Goal: Transaction & Acquisition: Obtain resource

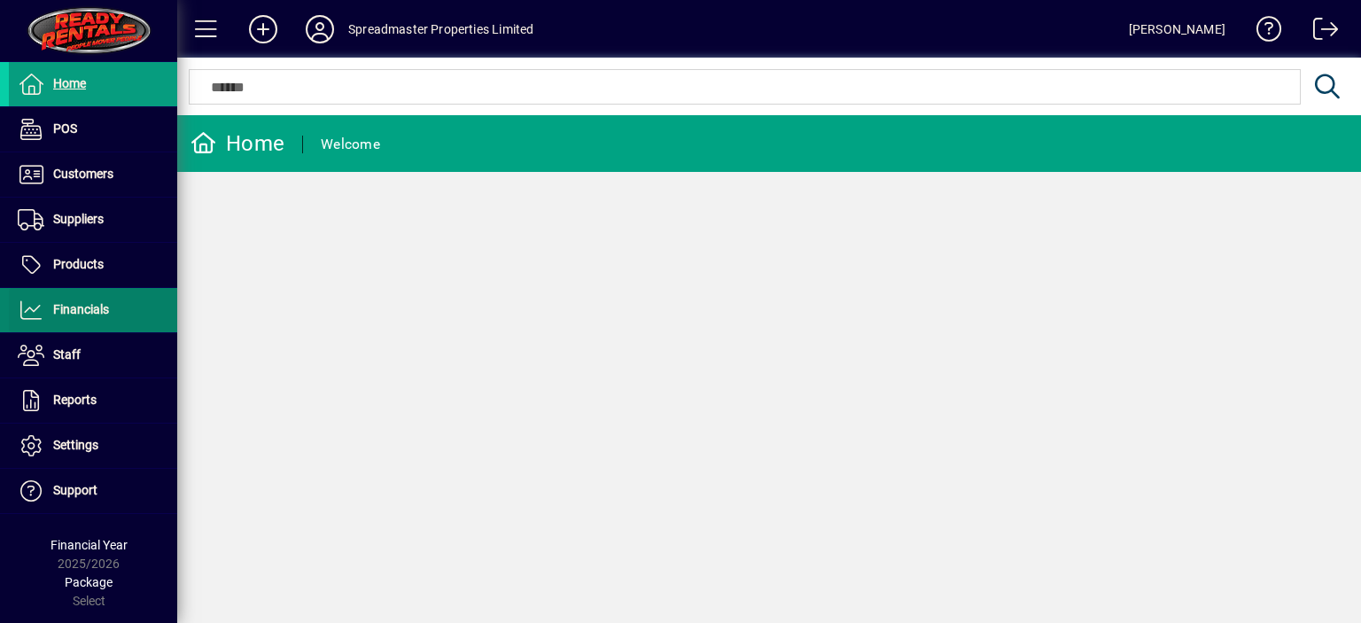
click at [97, 307] on span "Financials" at bounding box center [81, 309] width 56 height 14
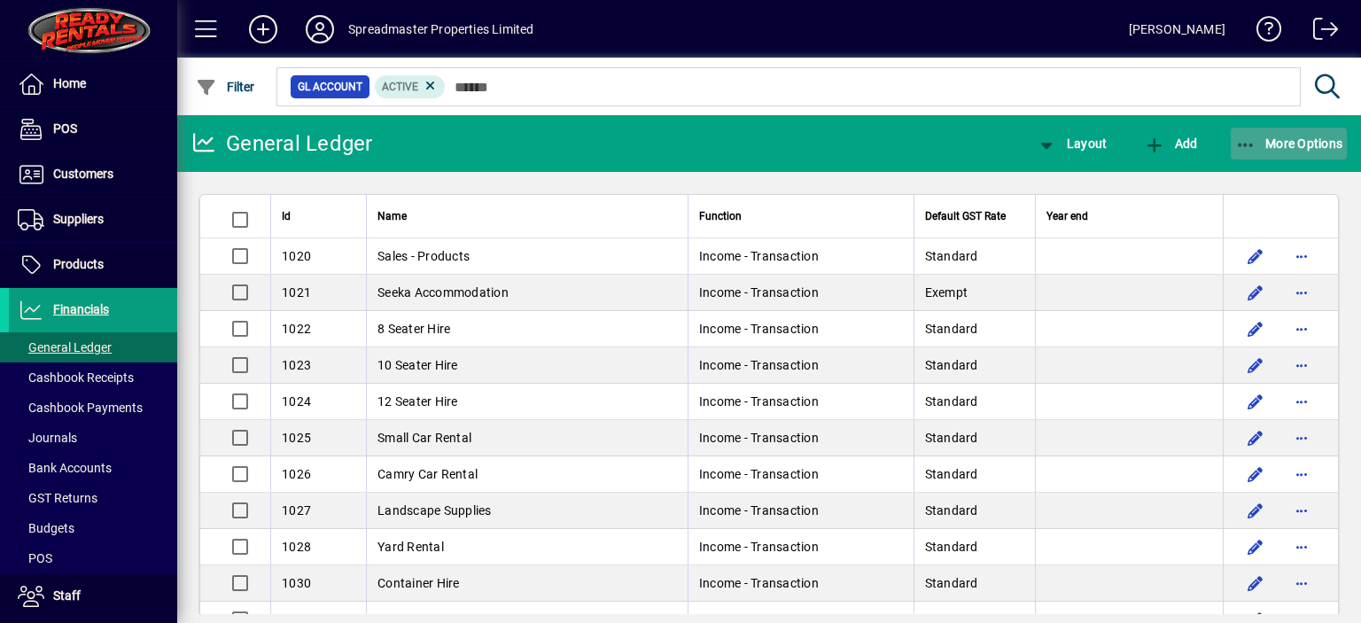
click at [1292, 145] on span "More Options" at bounding box center [1289, 143] width 108 height 14
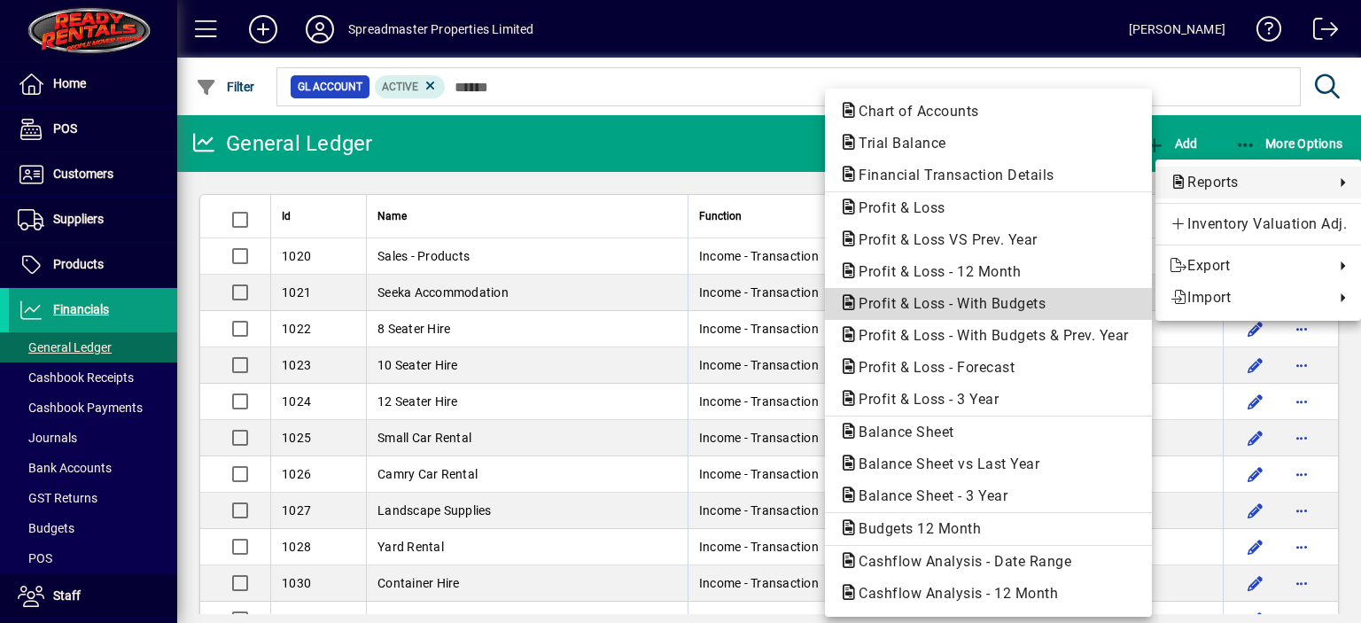
click at [960, 303] on span "Profit & Loss - With Budgets" at bounding box center [946, 303] width 215 height 17
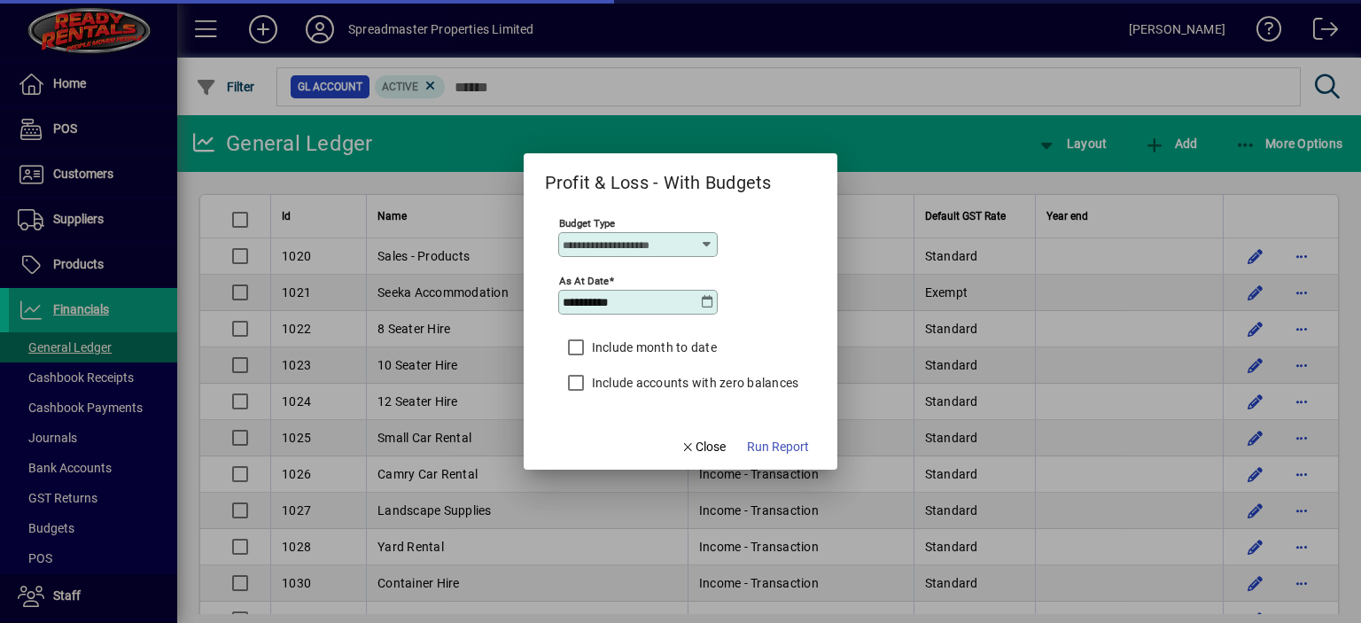
type input "****"
click at [706, 300] on icon at bounding box center [707, 302] width 14 height 14
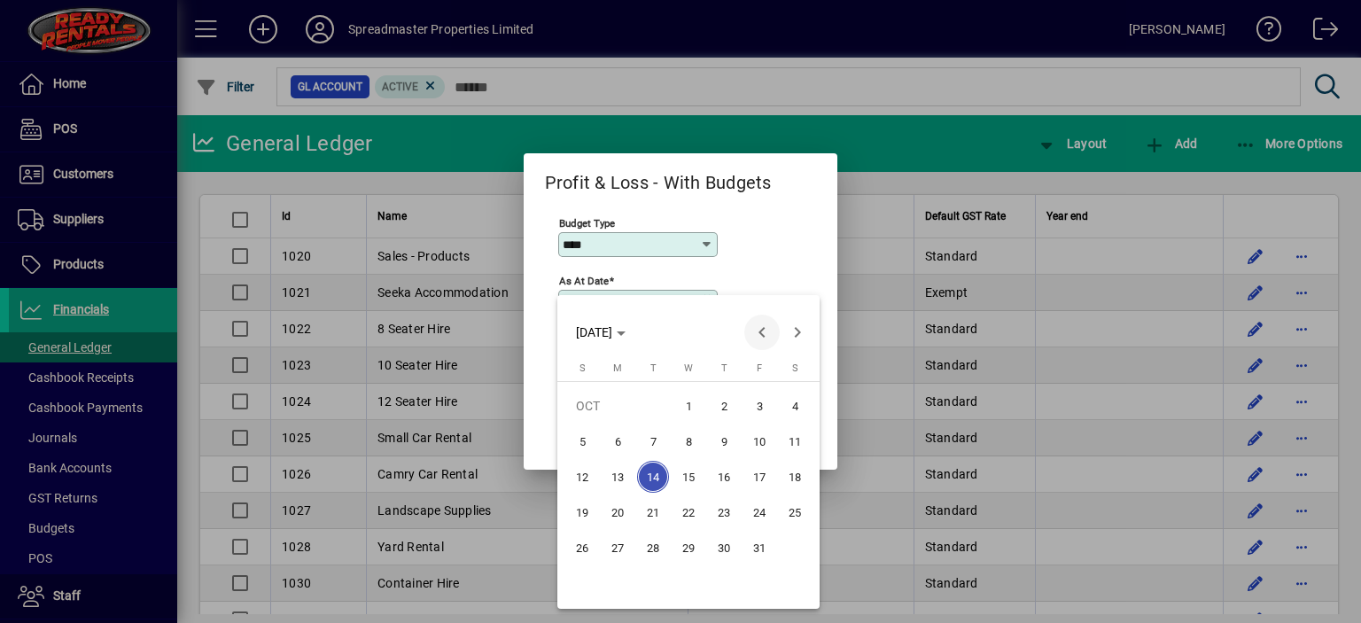
click at [765, 332] on span "Previous month" at bounding box center [761, 332] width 35 height 35
click at [663, 583] on span "30" at bounding box center [653, 583] width 32 height 32
type input "**********"
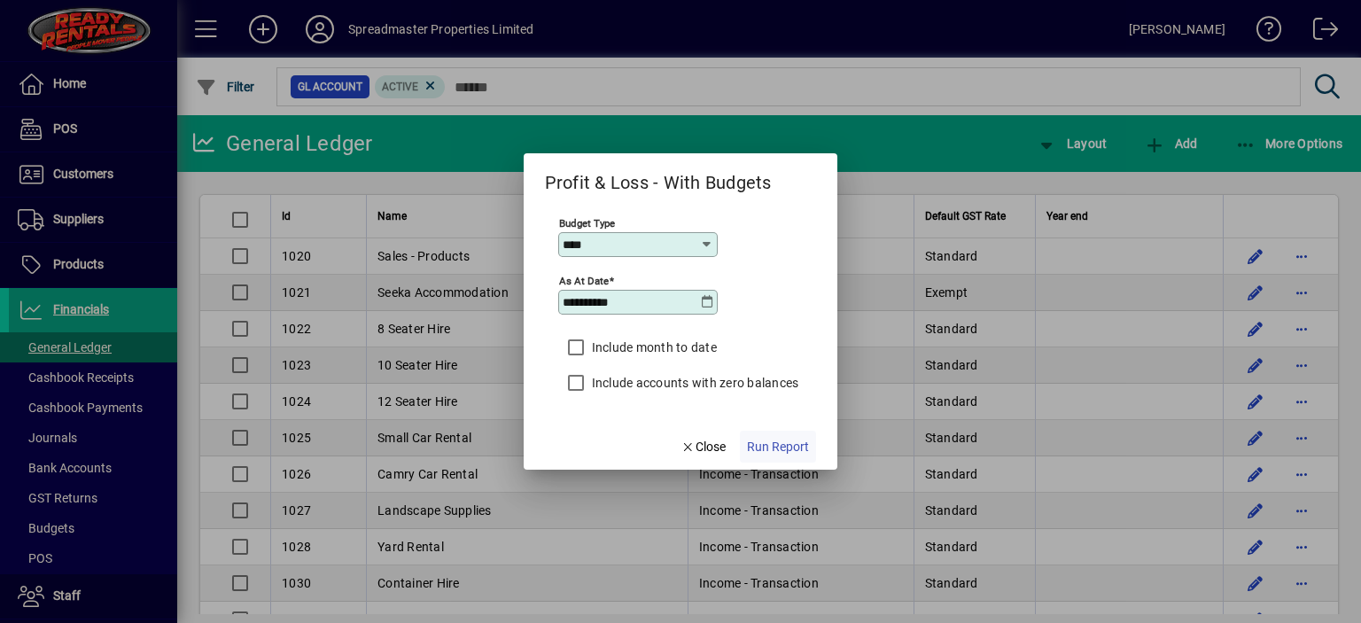
click at [781, 448] on span "Run Report" at bounding box center [778, 447] width 62 height 19
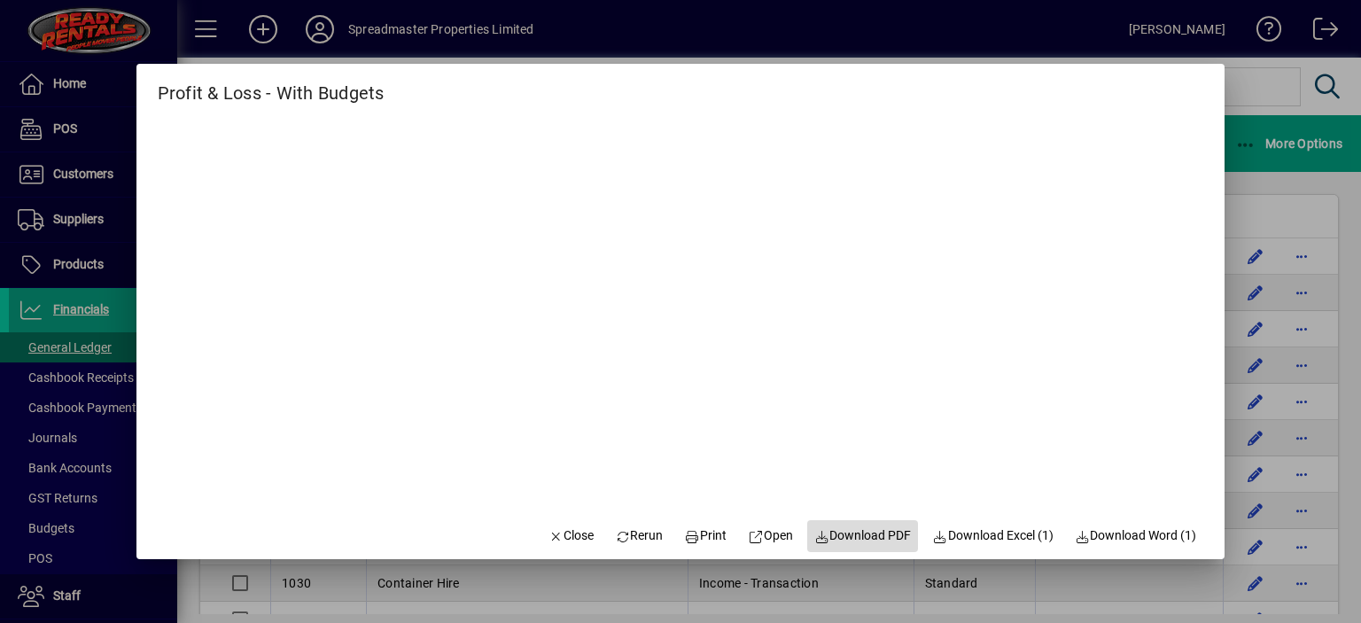
click at [858, 534] on span "Download PDF" at bounding box center [862, 535] width 97 height 19
click at [566, 538] on span "Close" at bounding box center [571, 535] width 46 height 19
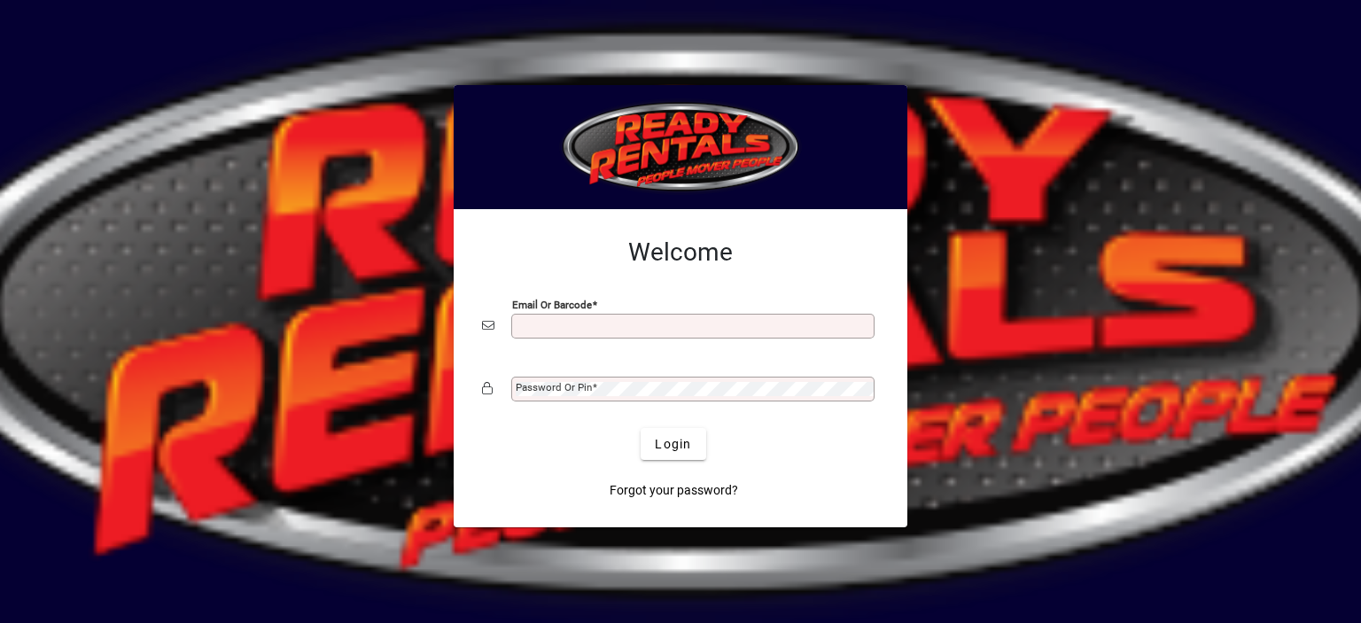
click at [571, 326] on input "Email or Barcode" at bounding box center [695, 326] width 358 height 14
type input "**********"
click at [542, 378] on div "Password or Pin" at bounding box center [692, 389] width 363 height 25
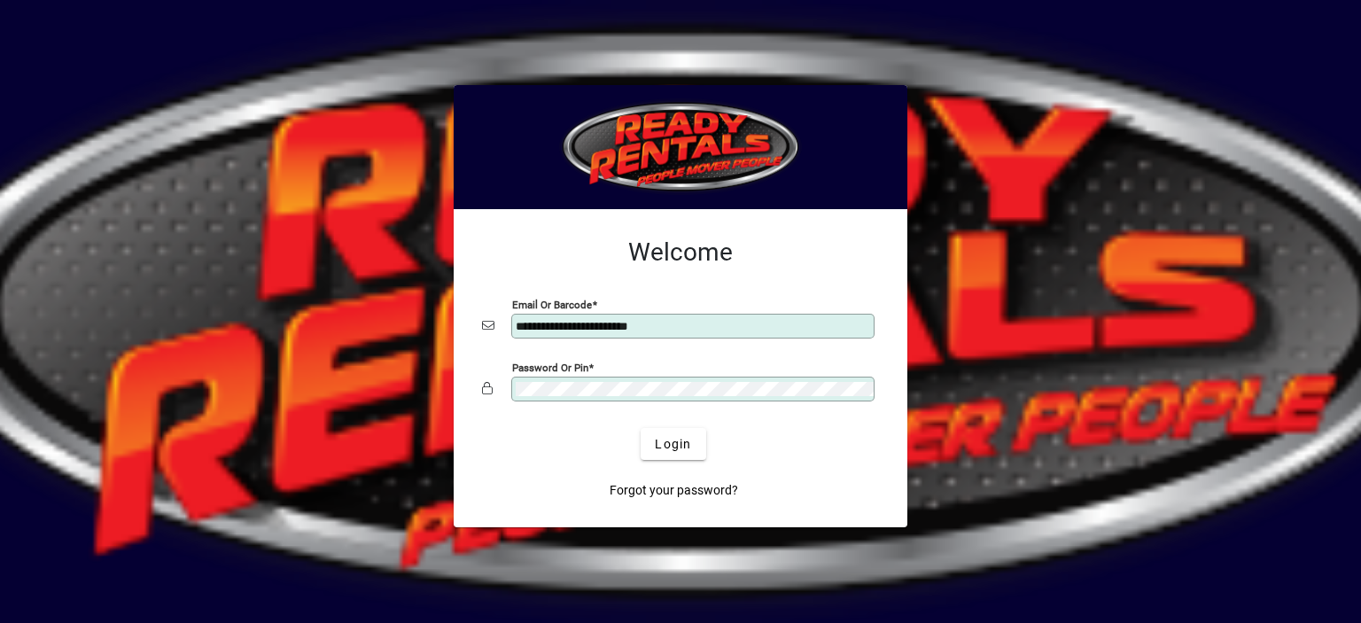
click at [641, 428] on button "Login" at bounding box center [673, 444] width 65 height 32
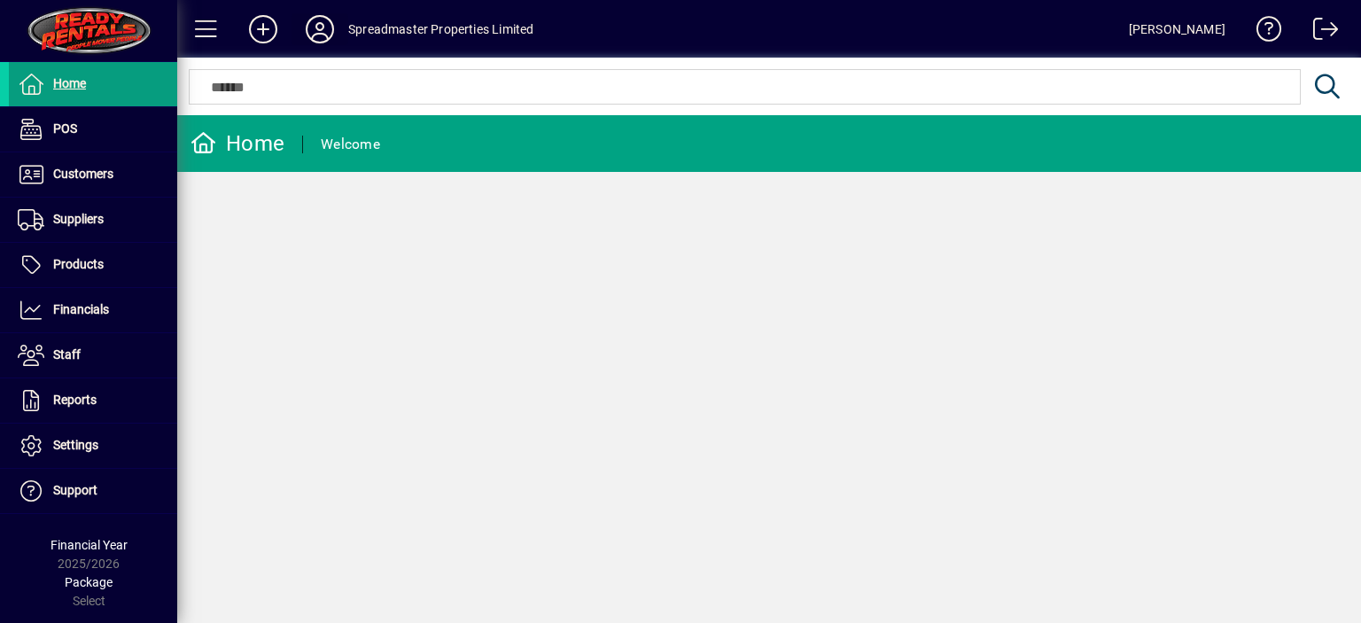
click at [328, 37] on icon at bounding box center [319, 29] width 35 height 28
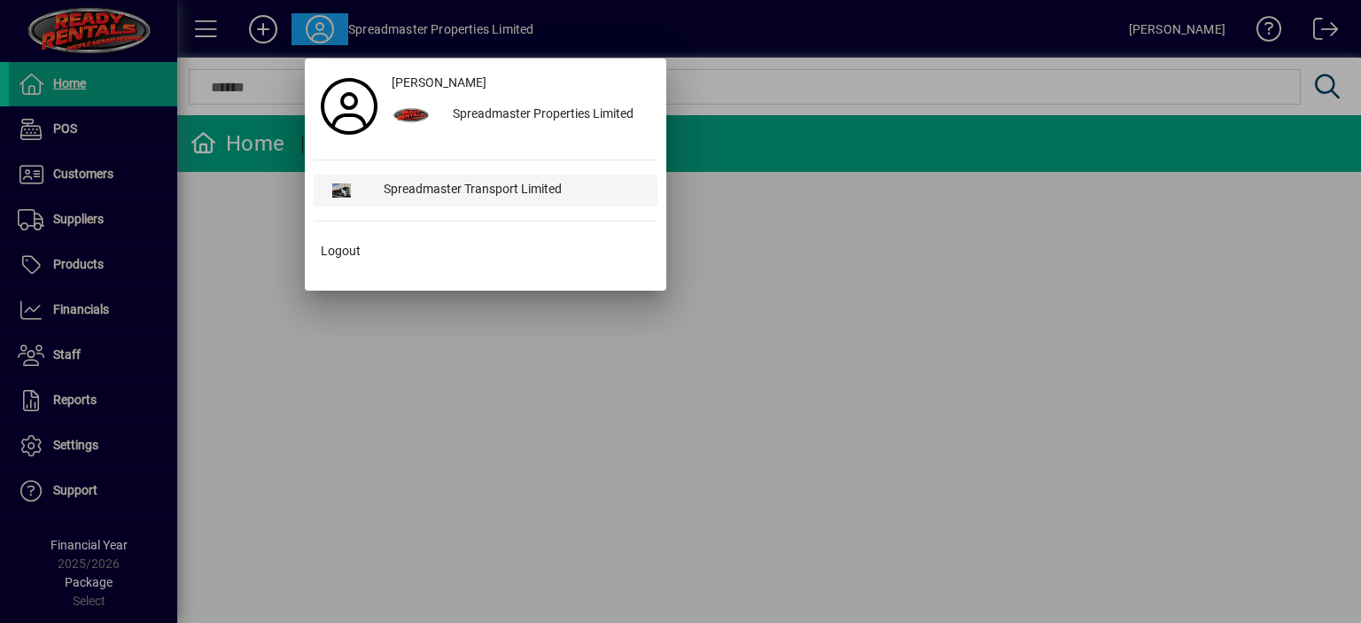
click at [436, 186] on div "Spreadmaster Transport Limited" at bounding box center [513, 191] width 288 height 32
